Goal: Information Seeking & Learning: Learn about a topic

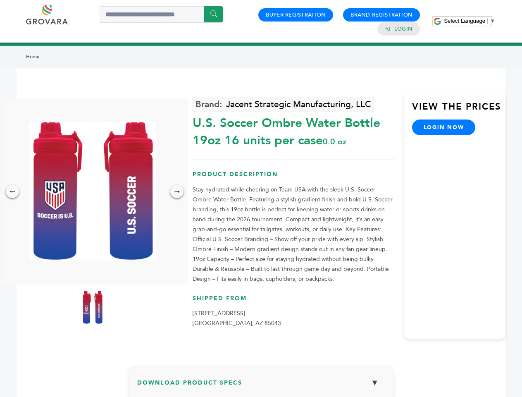
click at [469, 21] on span "Select Language" at bounding box center [464, 21] width 41 height 6
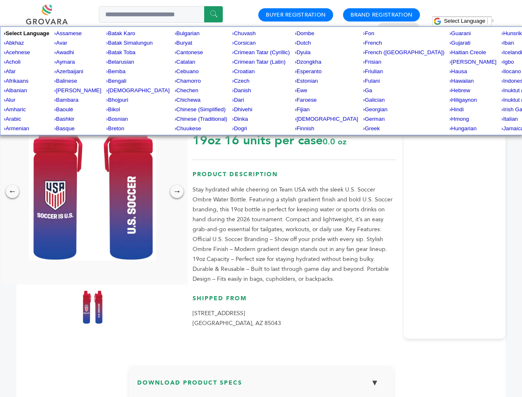
click at [93, 191] on img at bounding box center [92, 191] width 127 height 138
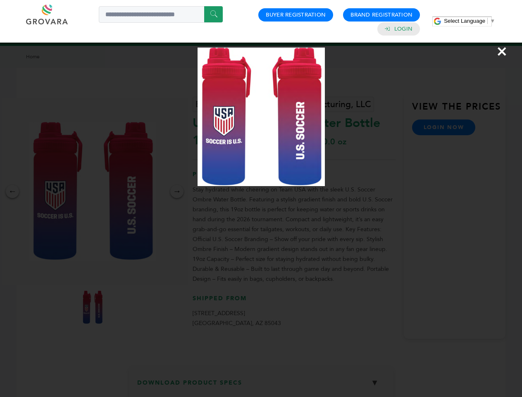
click at [12, 191] on div "×" at bounding box center [261, 198] width 522 height 397
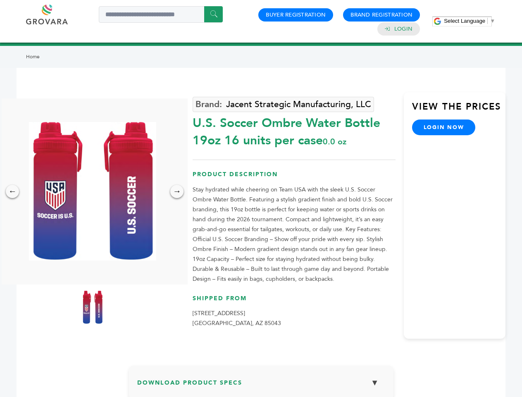
click at [177, 191] on div "→" at bounding box center [176, 191] width 13 height 13
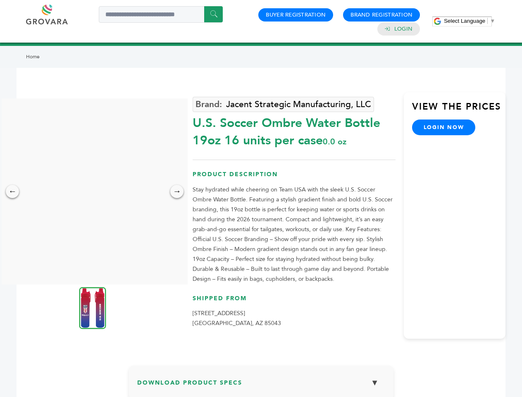
click at [93, 307] on img at bounding box center [92, 308] width 27 height 42
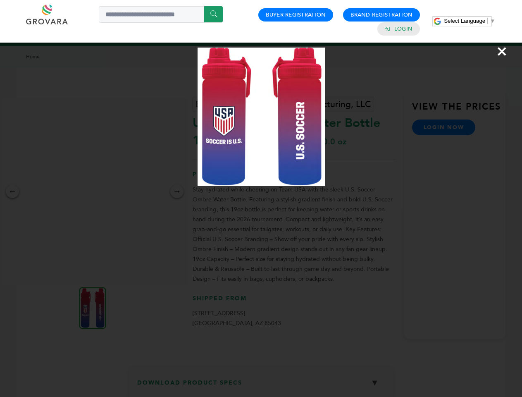
click at [261, 385] on div "×" at bounding box center [261, 198] width 522 height 397
